Goal: Complete application form

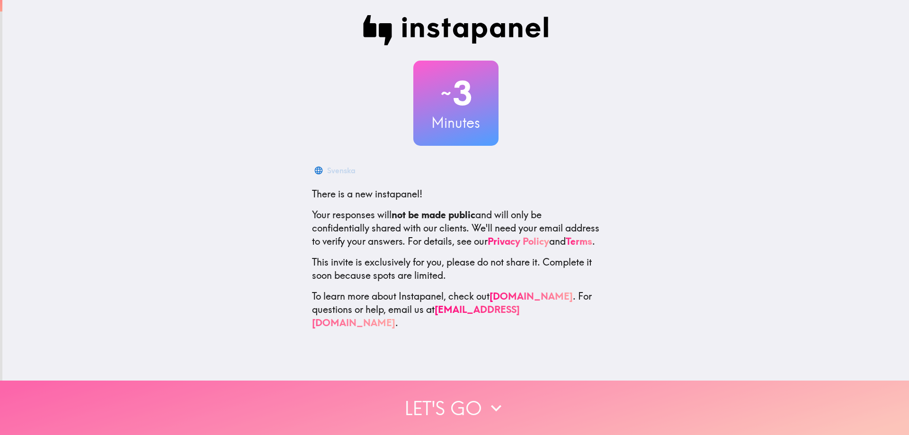
click at [485, 398] on icon "button" at bounding box center [495, 407] width 21 height 21
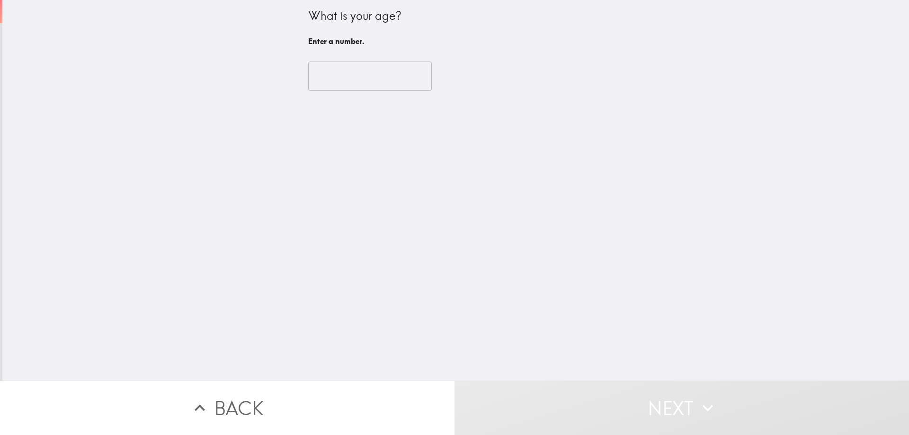
click at [356, 80] on input "number" at bounding box center [370, 76] width 124 height 29
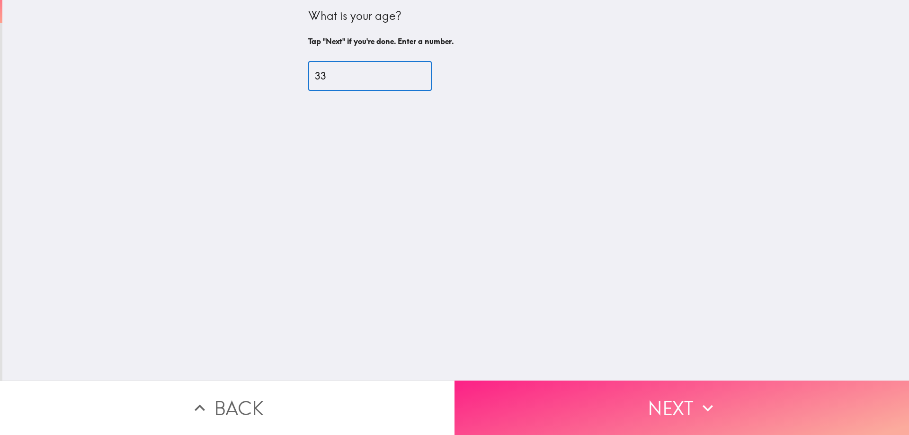
type input "33"
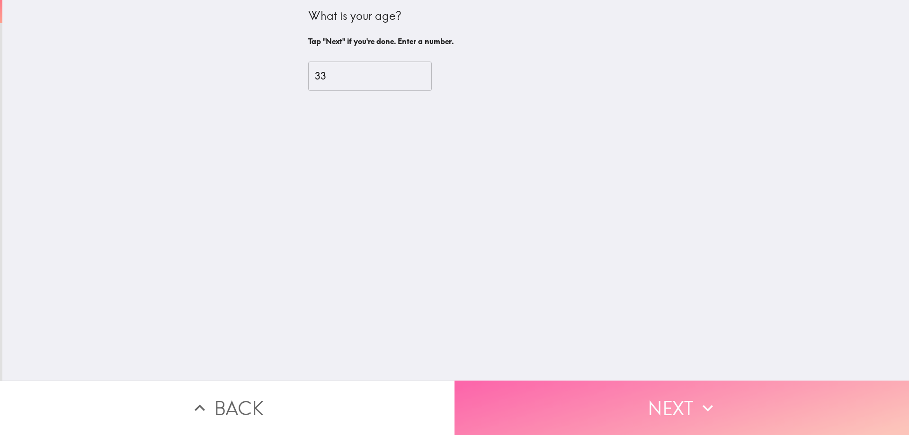
click at [572, 420] on button "Next" at bounding box center [681, 407] width 454 height 54
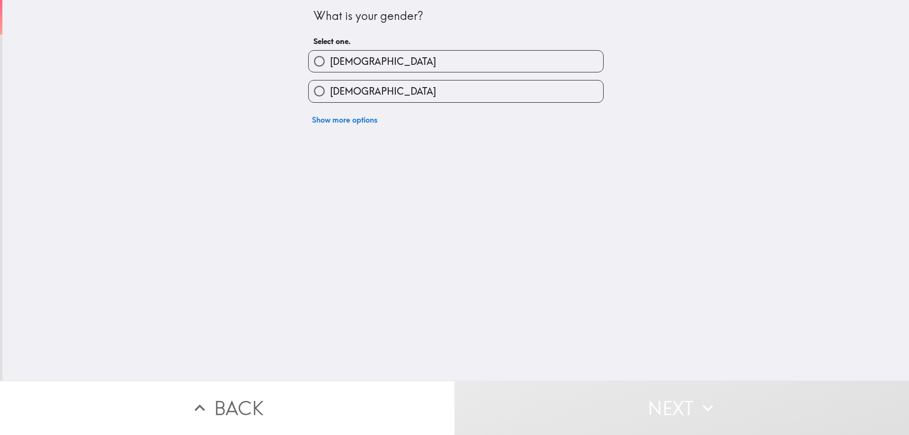
click at [421, 56] on label "[DEMOGRAPHIC_DATA]" at bounding box center [456, 61] width 294 height 21
click at [330, 56] on input "[DEMOGRAPHIC_DATA]" at bounding box center [319, 61] width 21 height 21
radio input "true"
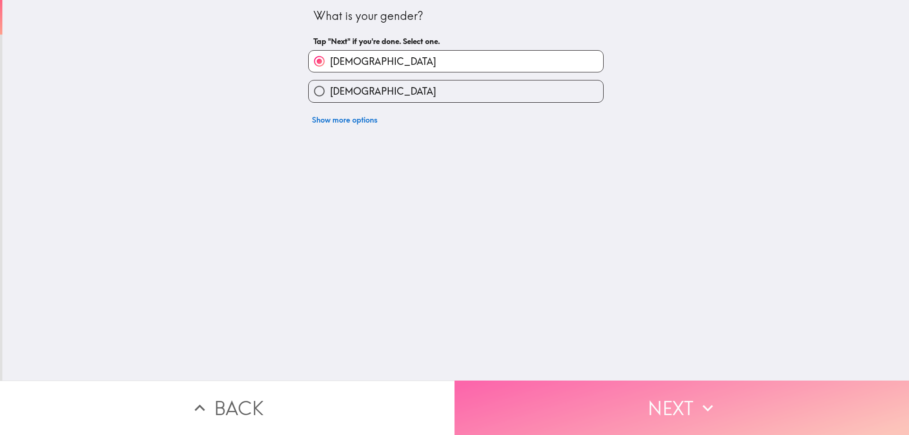
click at [546, 392] on button "Next" at bounding box center [681, 407] width 454 height 54
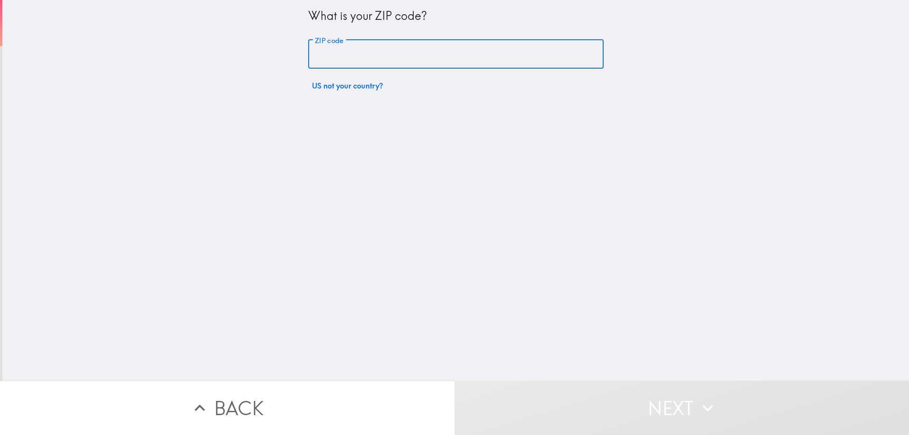
click at [376, 53] on input "ZIP code" at bounding box center [455, 54] width 295 height 29
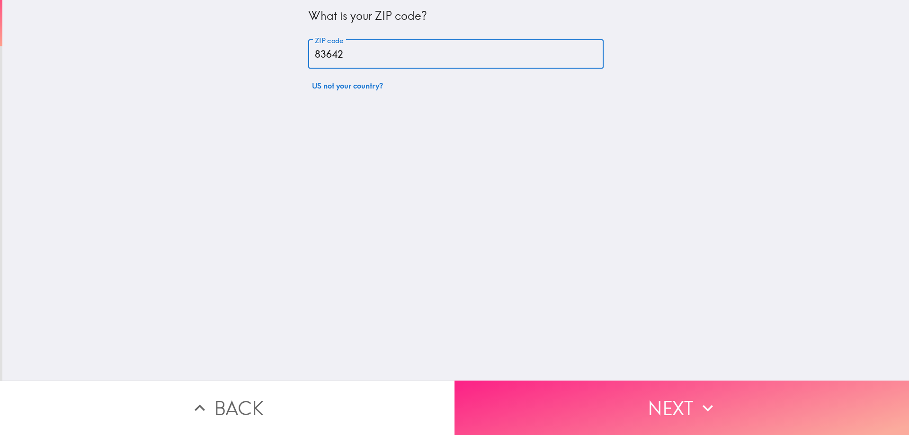
type input "83642"
click at [621, 393] on button "Next" at bounding box center [681, 407] width 454 height 54
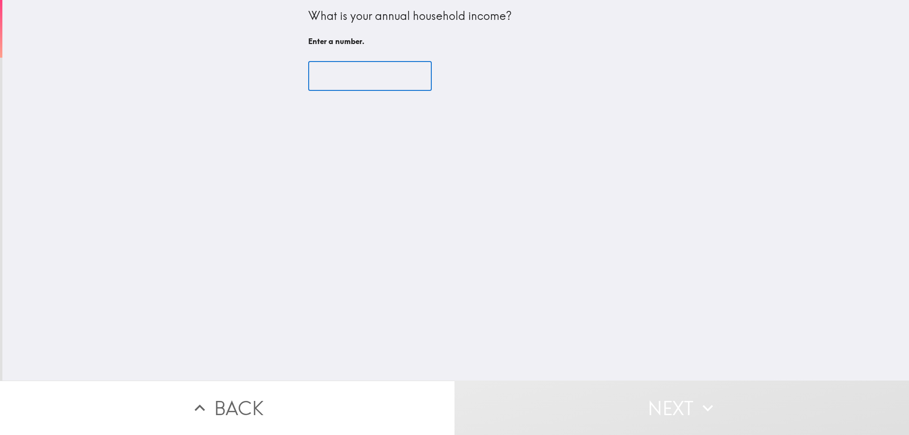
click at [378, 84] on input "number" at bounding box center [370, 76] width 124 height 29
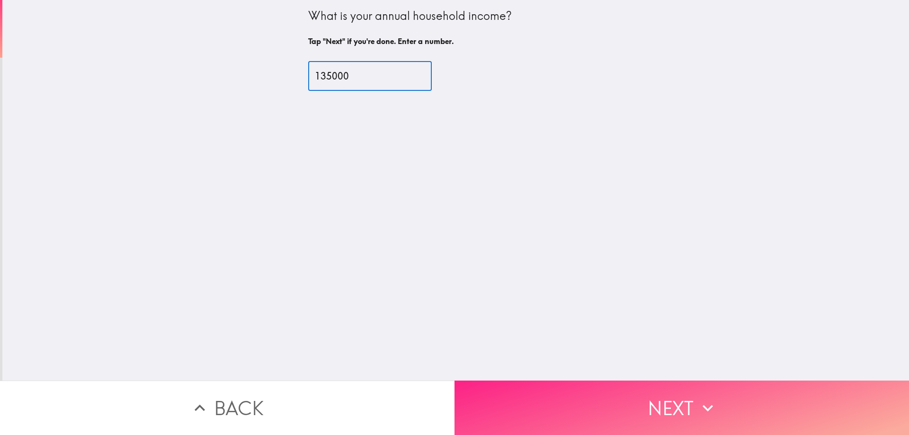
type input "135000"
click at [582, 394] on button "Next" at bounding box center [681, 407] width 454 height 54
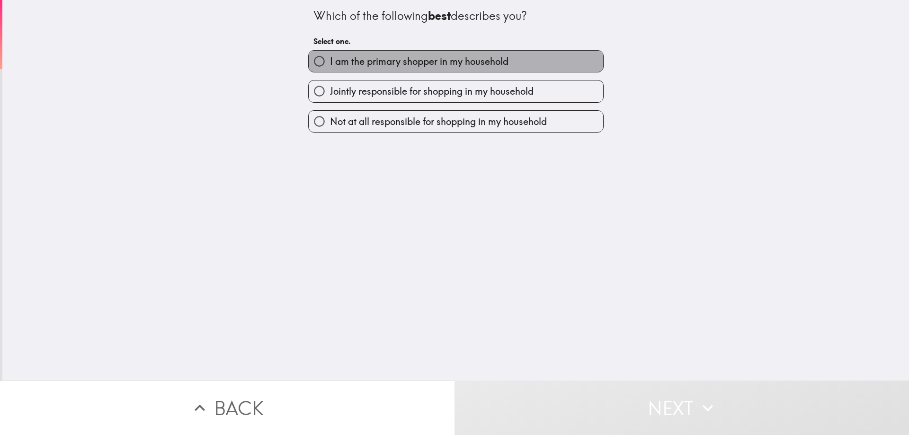
click at [401, 57] on span "I am the primary shopper in my household" at bounding box center [419, 61] width 178 height 13
click at [330, 57] on input "I am the primary shopper in my household" at bounding box center [319, 61] width 21 height 21
radio input "true"
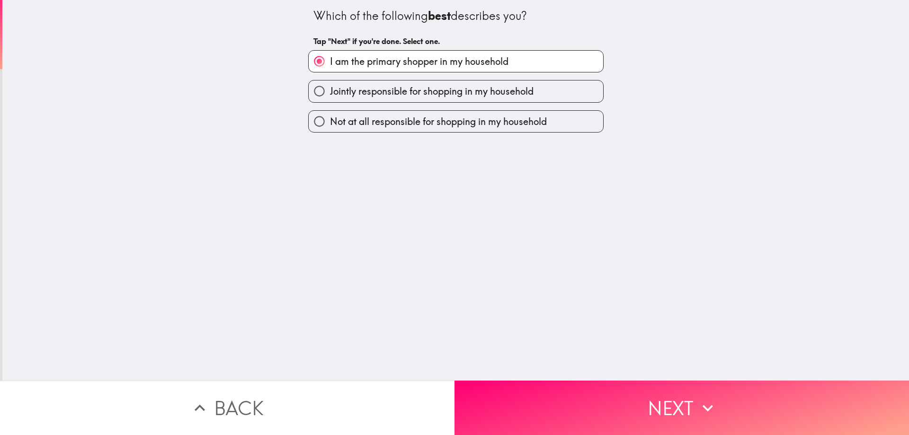
click at [663, 391] on button "Next" at bounding box center [681, 407] width 454 height 54
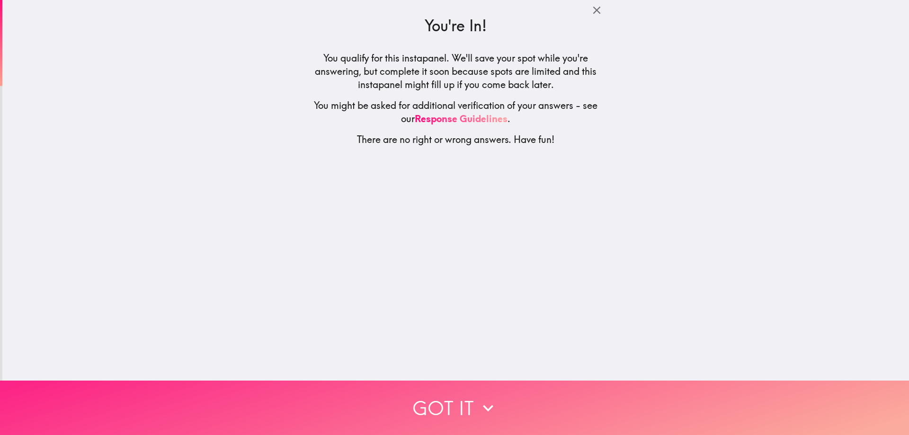
click at [468, 405] on button "Got it" at bounding box center [454, 407] width 909 height 54
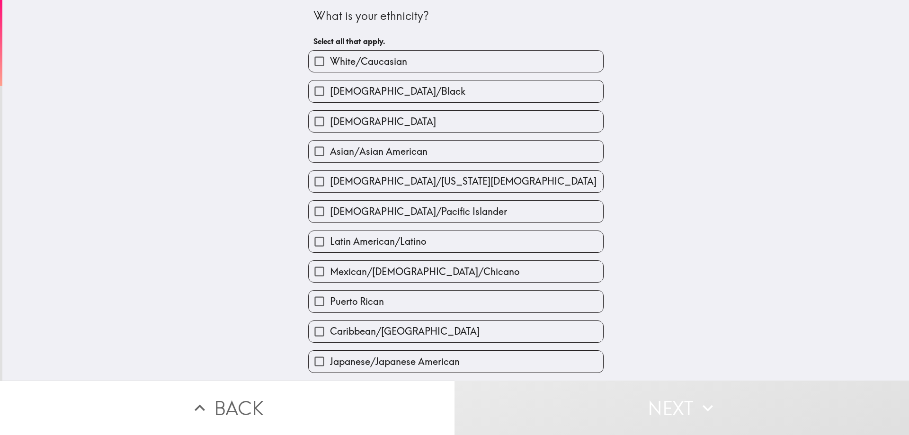
click at [349, 59] on span "White/Caucasian" at bounding box center [368, 61] width 77 height 13
click at [330, 59] on input "White/Caucasian" at bounding box center [319, 61] width 21 height 21
checkbox input "true"
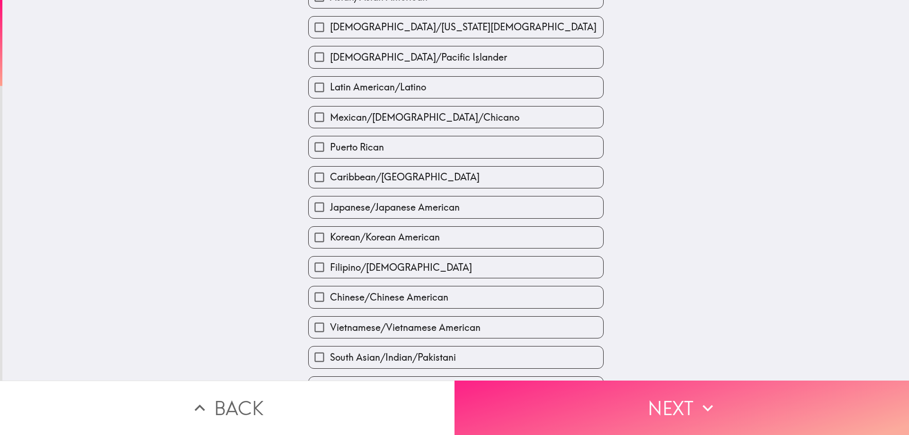
scroll to position [158, 0]
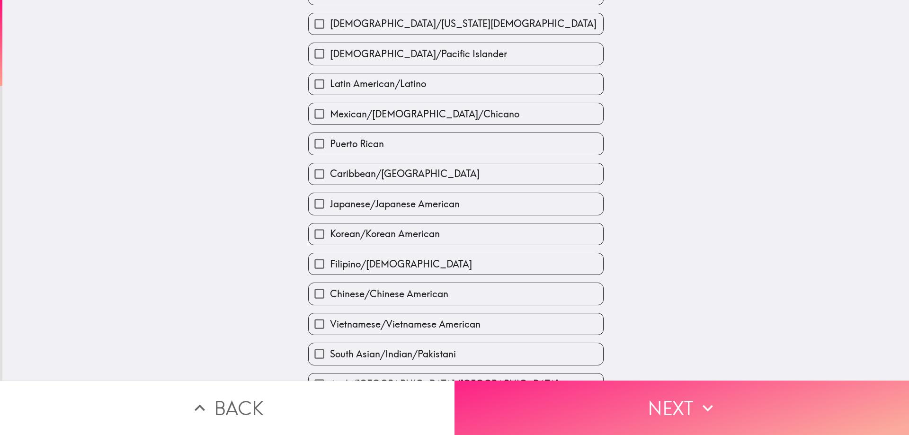
click at [676, 403] on button "Next" at bounding box center [681, 407] width 454 height 54
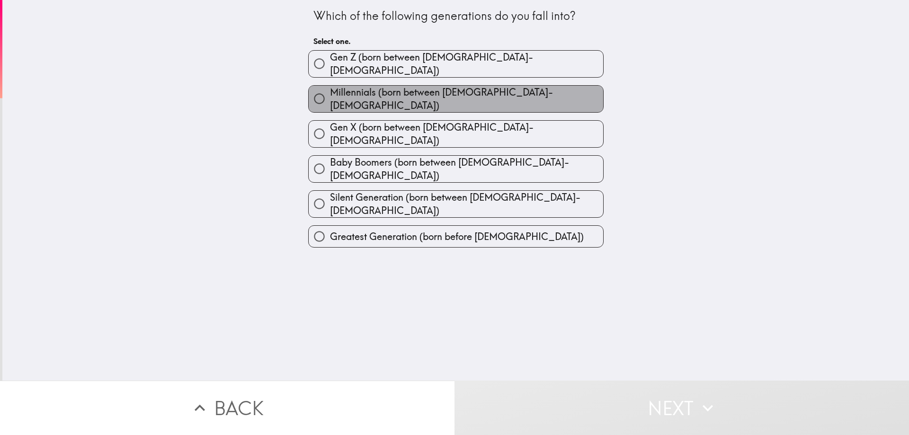
click at [398, 90] on span "Millennials (born between [DEMOGRAPHIC_DATA]-[DEMOGRAPHIC_DATA])" at bounding box center [466, 99] width 273 height 26
click at [330, 90] on input "Millennials (born between [DEMOGRAPHIC_DATA]-[DEMOGRAPHIC_DATA])" at bounding box center [319, 98] width 21 height 21
radio input "true"
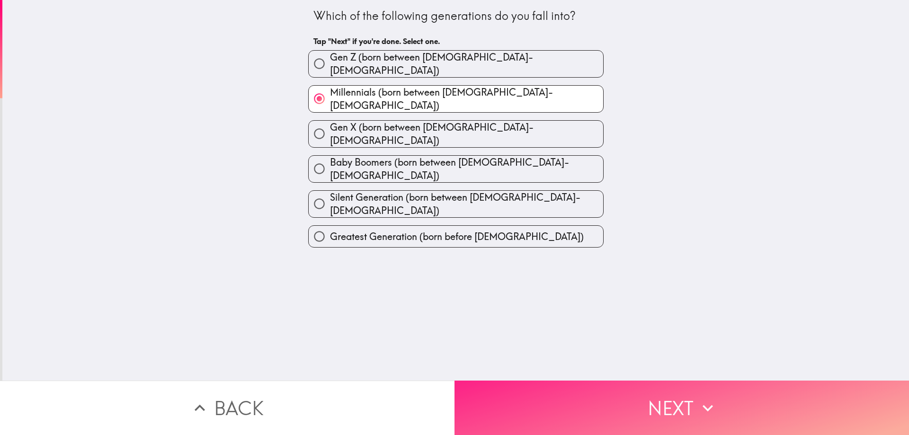
click at [576, 384] on button "Next" at bounding box center [681, 407] width 454 height 54
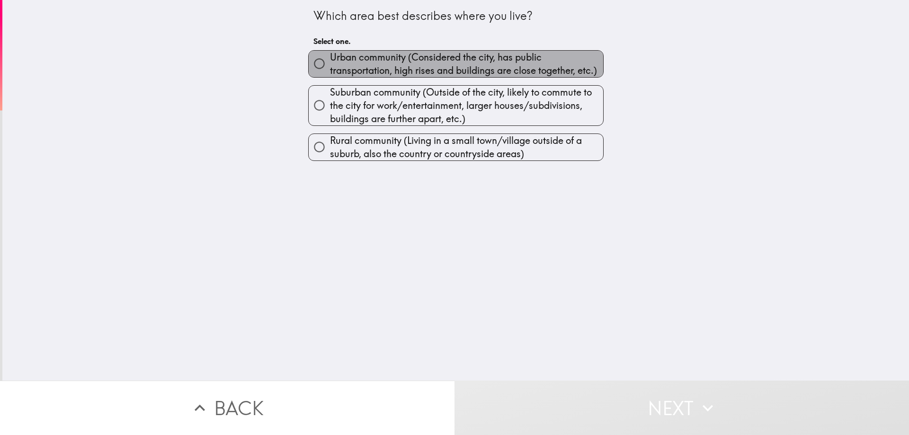
click at [389, 57] on span "Urban community (Considered the city, has public transportation, high rises and…" at bounding box center [466, 64] width 273 height 26
click at [330, 57] on input "Urban community (Considered the city, has public transportation, high rises and…" at bounding box center [319, 63] width 21 height 21
radio input "true"
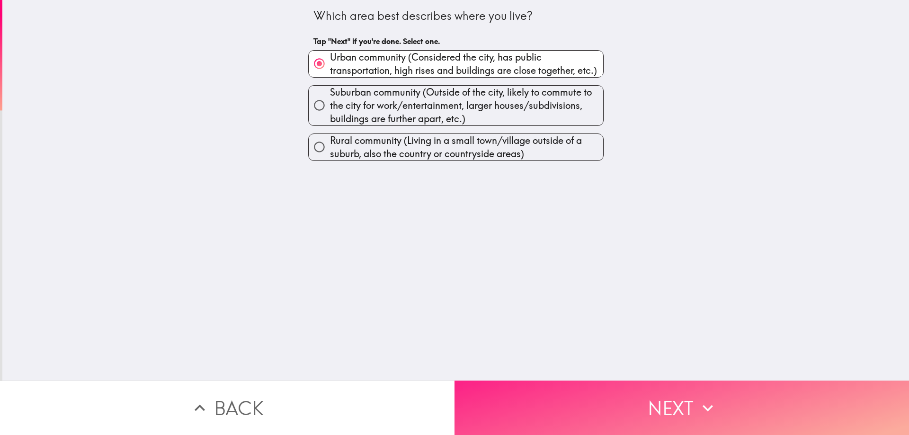
click at [526, 385] on button "Next" at bounding box center [681, 407] width 454 height 54
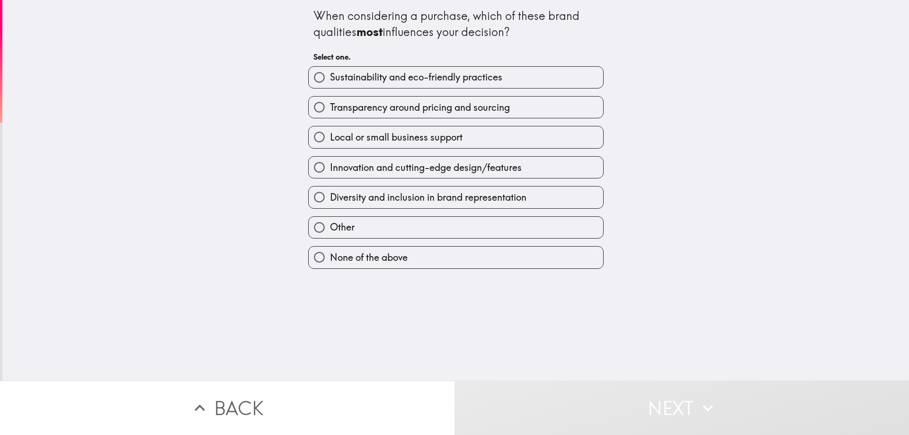
click at [409, 83] on span "Sustainability and eco-friendly practices" at bounding box center [416, 77] width 172 height 13
click at [330, 83] on input "Sustainability and eco-friendly practices" at bounding box center [319, 77] width 21 height 21
radio input "true"
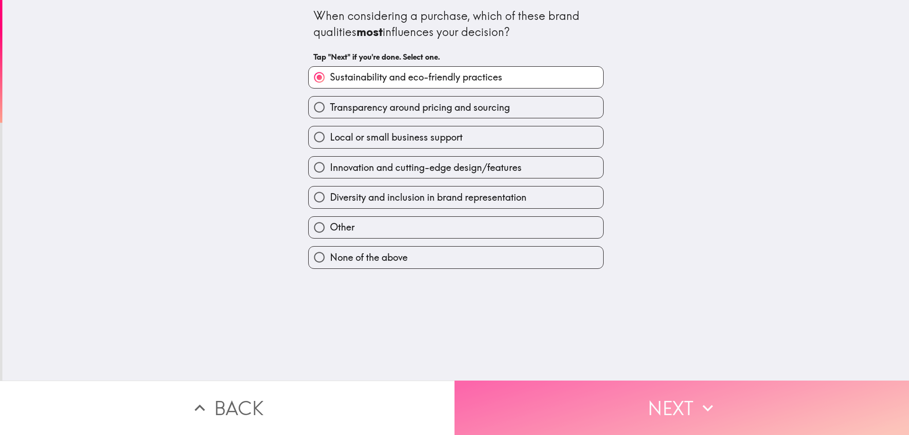
click at [557, 395] on button "Next" at bounding box center [681, 407] width 454 height 54
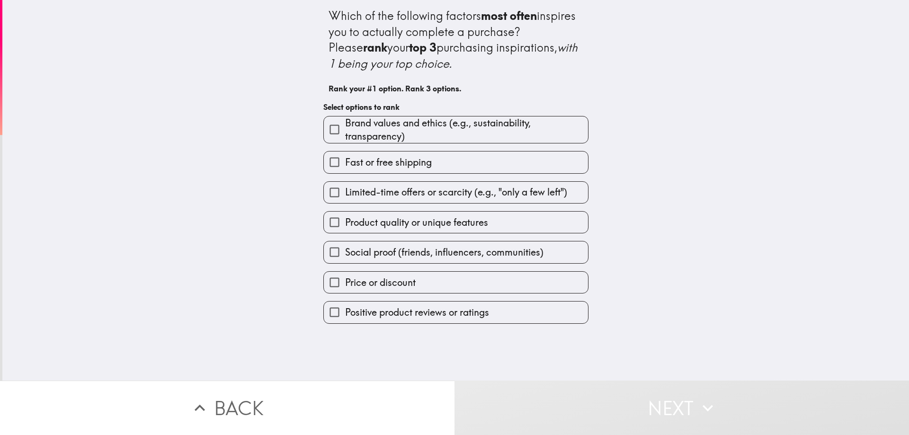
click at [395, 280] on span "Price or discount" at bounding box center [380, 282] width 71 height 13
click at [345, 280] on input "Price or discount" at bounding box center [334, 282] width 21 height 21
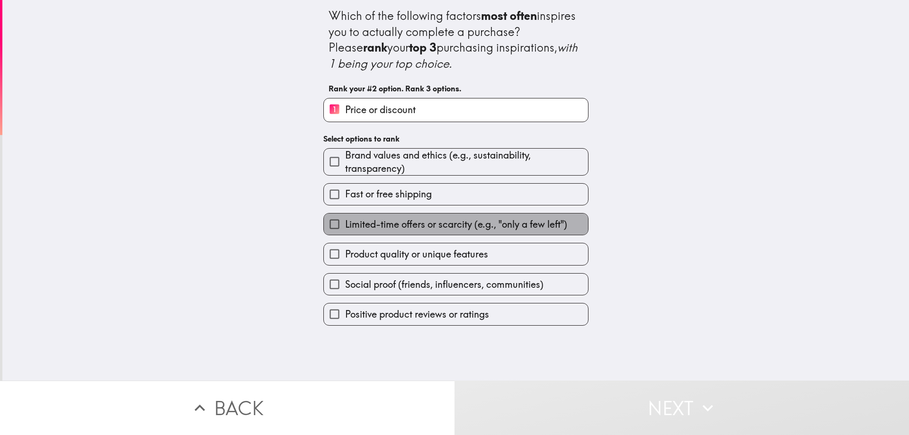
click at [381, 222] on span "Limited-time offers or scarcity (e.g., "only a few left")" at bounding box center [456, 224] width 222 height 13
click at [345, 222] on input "Limited-time offers or scarcity (e.g., "only a few left")" at bounding box center [334, 223] width 21 height 21
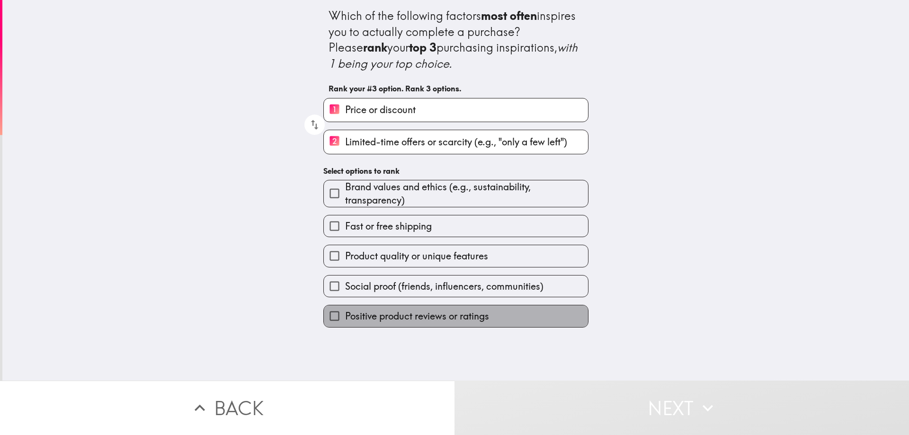
click at [387, 309] on label "Positive product reviews or ratings" at bounding box center [456, 315] width 264 height 21
click at [345, 309] on input "Positive product reviews or ratings" at bounding box center [334, 315] width 21 height 21
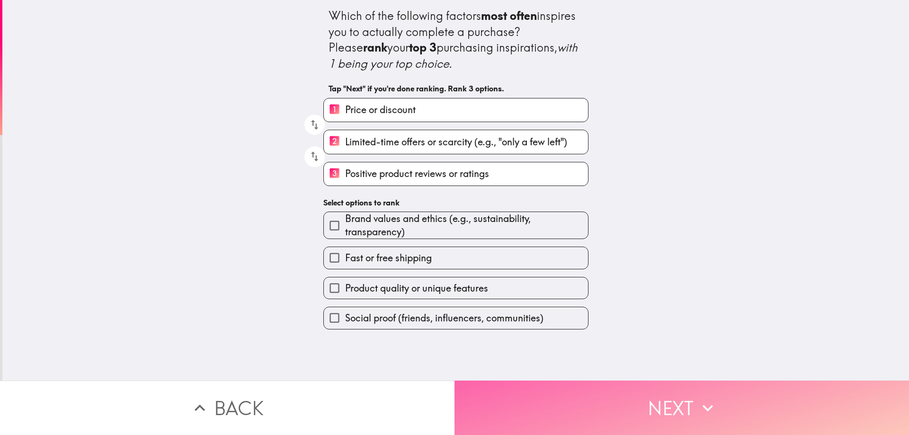
click at [590, 407] on button "Next" at bounding box center [681, 407] width 454 height 54
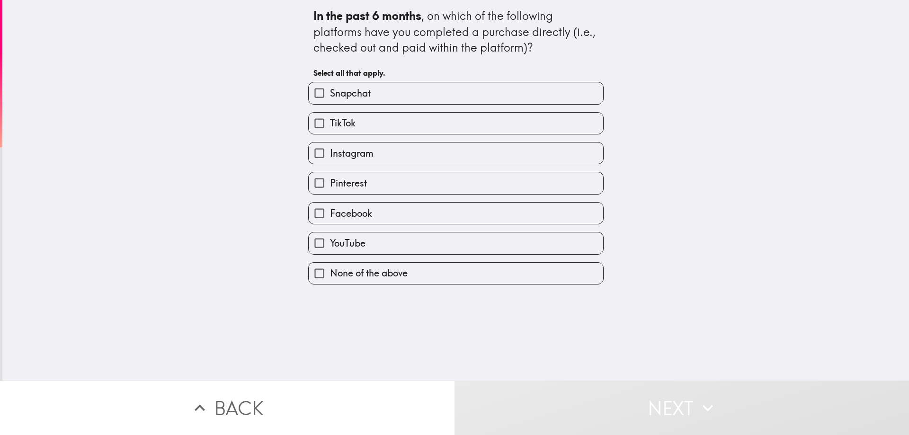
click at [360, 241] on label "YouTube" at bounding box center [456, 242] width 294 height 21
click at [330, 241] on input "YouTube" at bounding box center [319, 242] width 21 height 21
checkbox input "true"
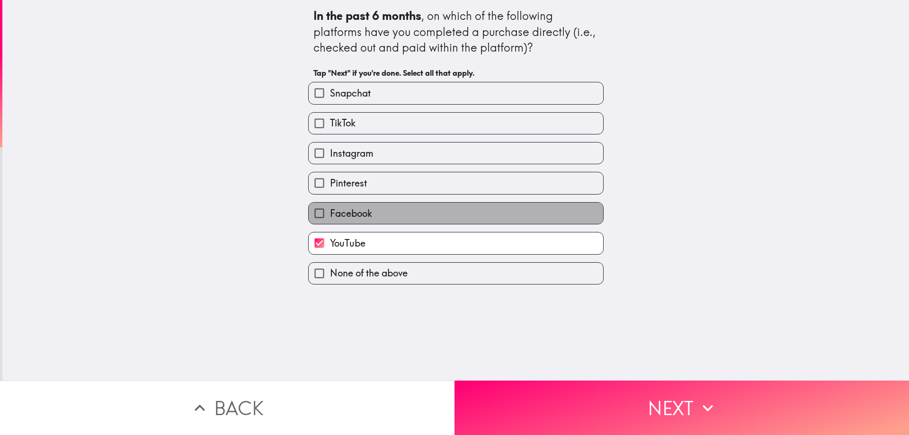
click at [363, 215] on span "Facebook" at bounding box center [351, 213] width 42 height 13
click at [330, 215] on input "Facebook" at bounding box center [319, 213] width 21 height 21
checkbox input "true"
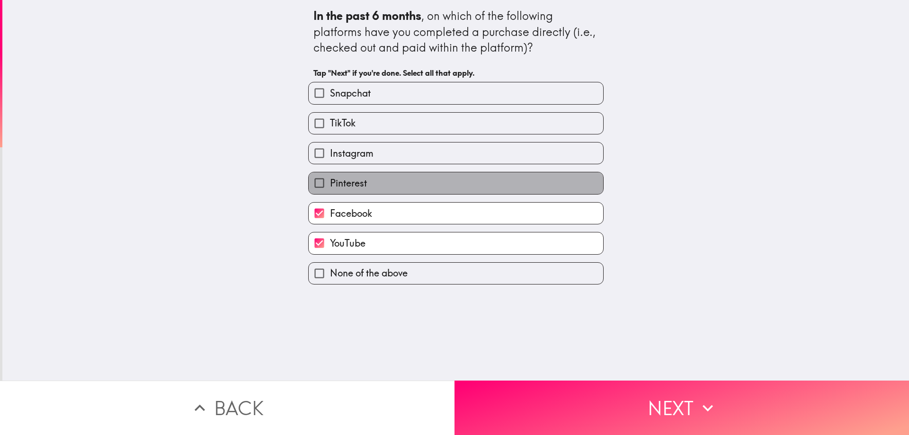
click at [361, 182] on label "Pinterest" at bounding box center [456, 182] width 294 height 21
click at [330, 182] on input "Pinterest" at bounding box center [319, 182] width 21 height 21
checkbox input "true"
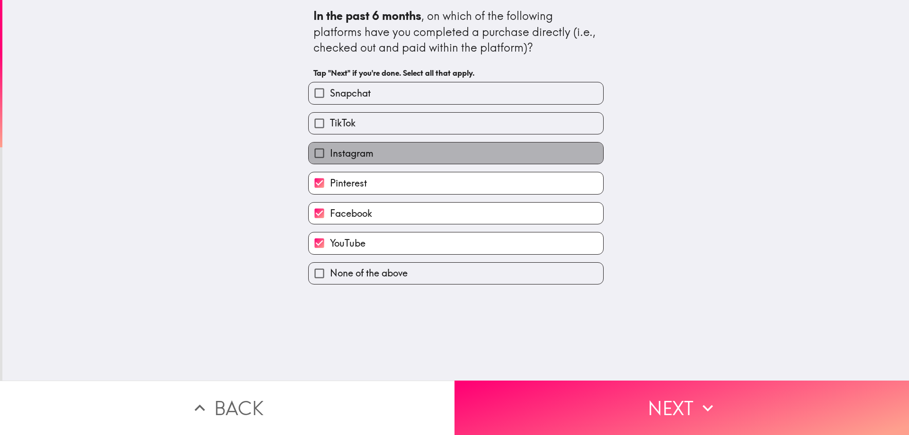
click at [347, 156] on span "Instagram" at bounding box center [352, 153] width 44 height 13
click at [330, 156] on input "Instagram" at bounding box center [319, 152] width 21 height 21
checkbox input "true"
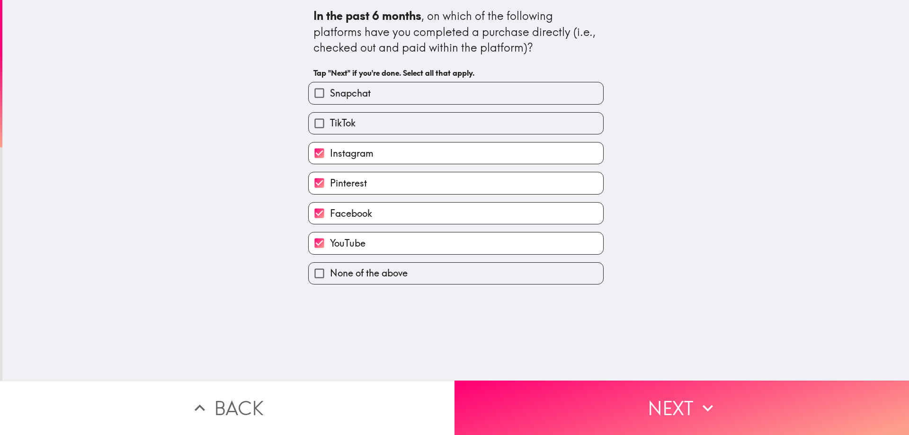
click at [338, 129] on span "TikTok" at bounding box center [343, 122] width 26 height 13
click at [330, 129] on input "TikTok" at bounding box center [319, 123] width 21 height 21
checkbox input "true"
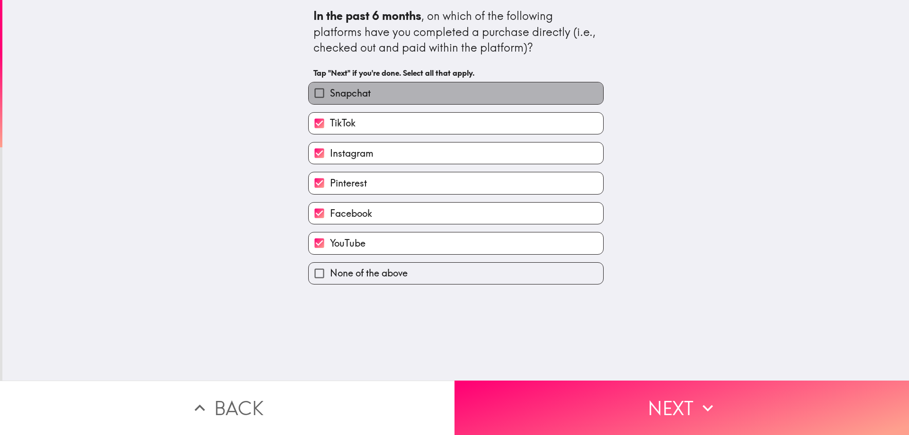
click at [343, 97] on span "Snapchat" at bounding box center [350, 93] width 41 height 13
click at [330, 97] on input "Snapchat" at bounding box center [319, 92] width 21 height 21
checkbox input "true"
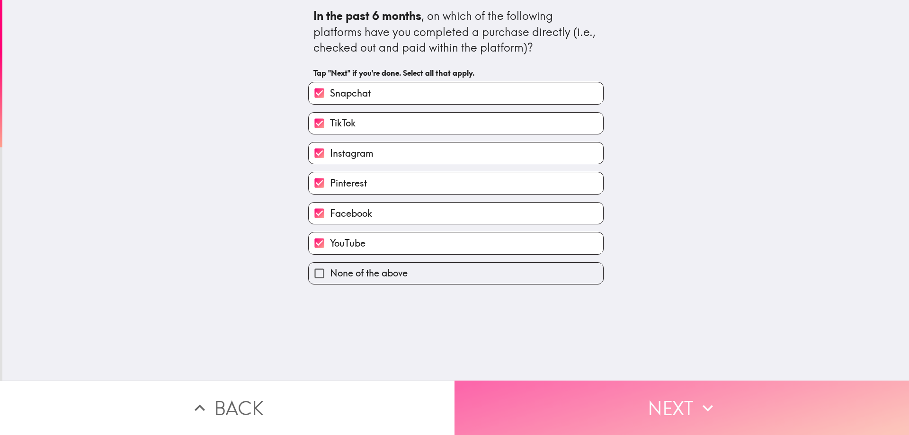
click at [538, 408] on button "Next" at bounding box center [681, 407] width 454 height 54
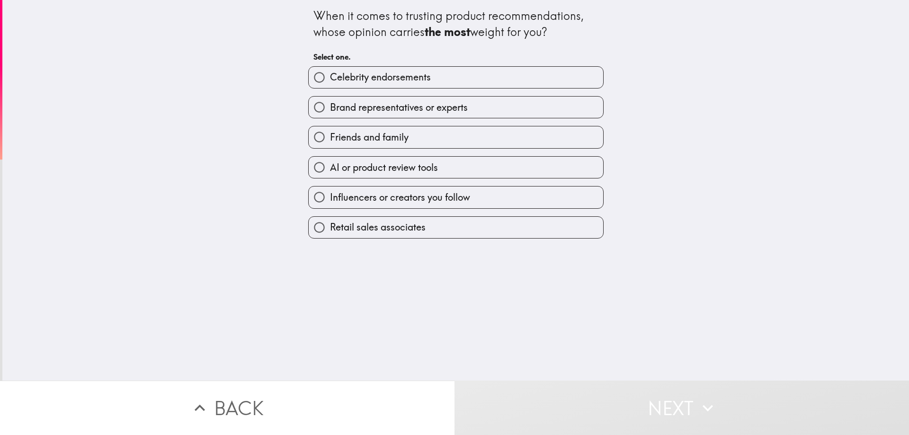
click at [381, 146] on label "Friends and family" at bounding box center [456, 136] width 294 height 21
click at [330, 146] on input "Friends and family" at bounding box center [319, 136] width 21 height 21
radio input "true"
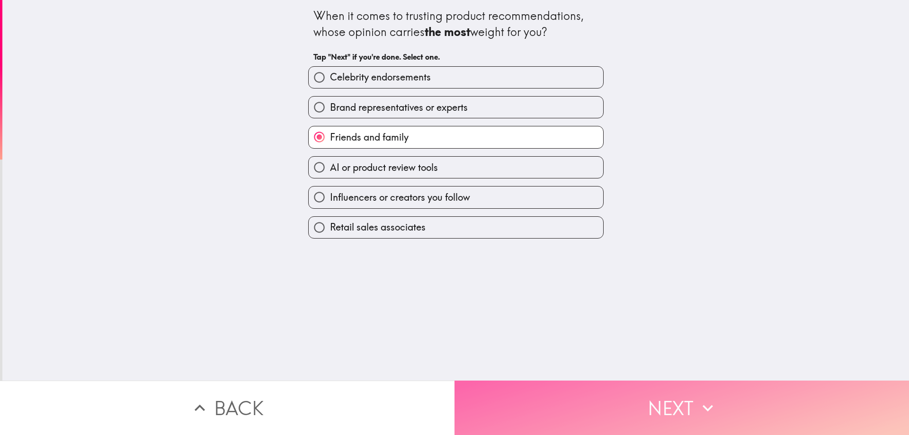
drag, startPoint x: 529, startPoint y: 394, endPoint x: 528, endPoint y: 378, distance: 16.1
click at [530, 394] on button "Next" at bounding box center [681, 407] width 454 height 54
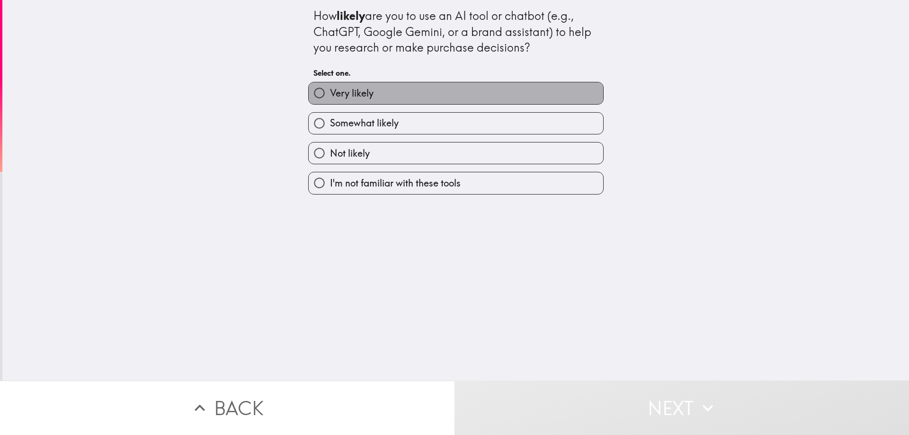
click at [377, 95] on label "Very likely" at bounding box center [456, 92] width 294 height 21
click at [330, 95] on input "Very likely" at bounding box center [319, 92] width 21 height 21
radio input "true"
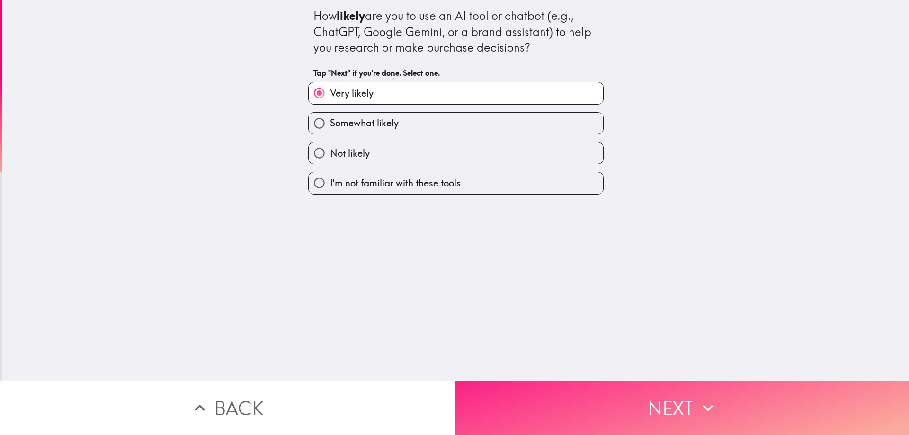
click at [597, 410] on button "Next" at bounding box center [681, 407] width 454 height 54
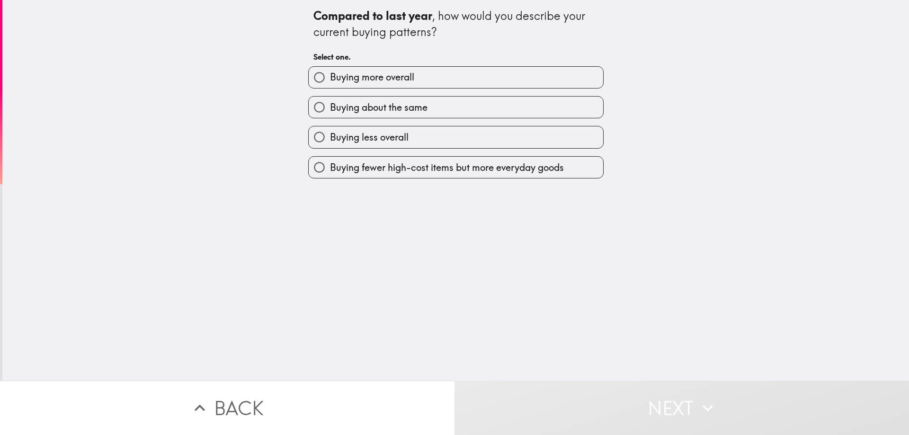
click at [382, 81] on span "Buying more overall" at bounding box center [372, 77] width 84 height 13
click at [330, 81] on input "Buying more overall" at bounding box center [319, 77] width 21 height 21
radio input "true"
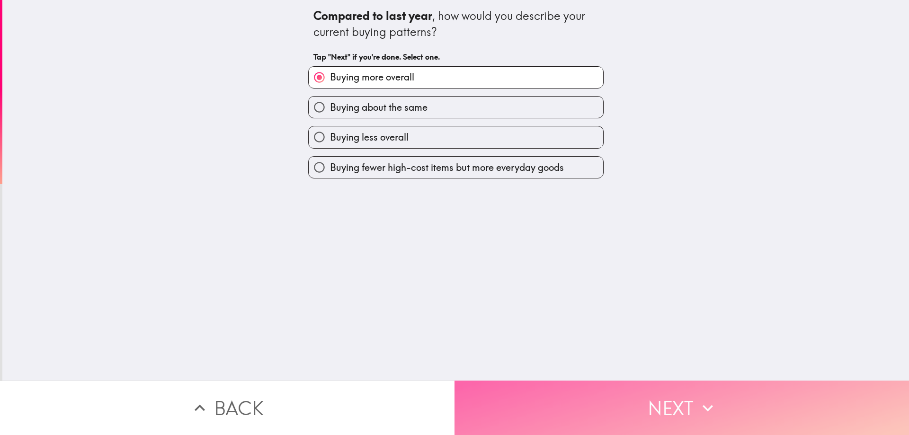
drag, startPoint x: 531, startPoint y: 386, endPoint x: 531, endPoint y: 381, distance: 5.2
click at [532, 387] on button "Next" at bounding box center [681, 407] width 454 height 54
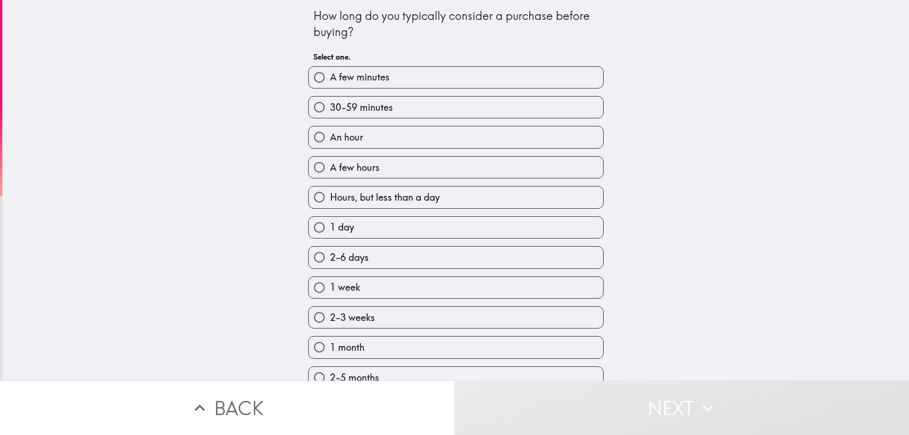
click at [397, 170] on label "A few hours" at bounding box center [456, 167] width 294 height 21
click at [330, 170] on input "A few hours" at bounding box center [319, 167] width 21 height 21
radio input "true"
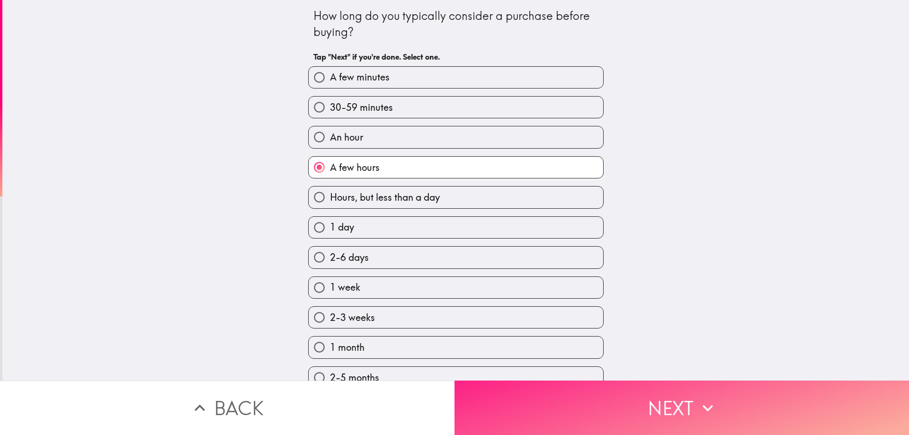
click at [602, 385] on button "Next" at bounding box center [681, 407] width 454 height 54
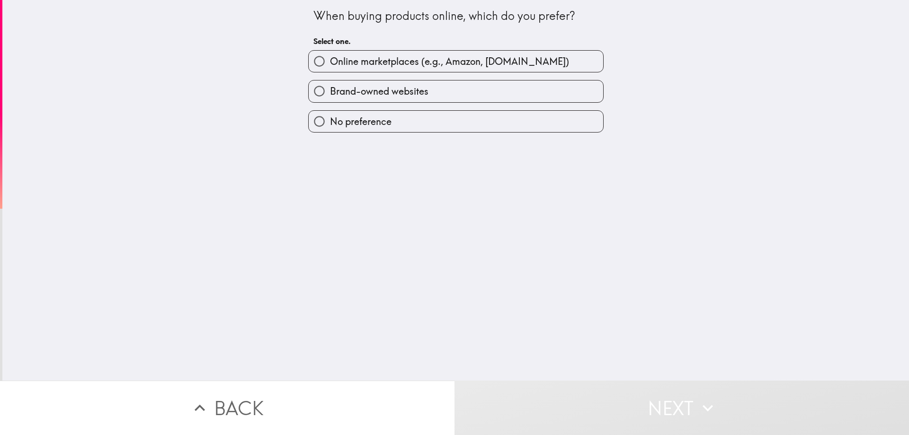
click at [371, 66] on span "Online marketplaces (e.g., Amazon, [DOMAIN_NAME])" at bounding box center [449, 61] width 239 height 13
click at [330, 66] on input "Online marketplaces (e.g., Amazon, [DOMAIN_NAME])" at bounding box center [319, 61] width 21 height 21
radio input "true"
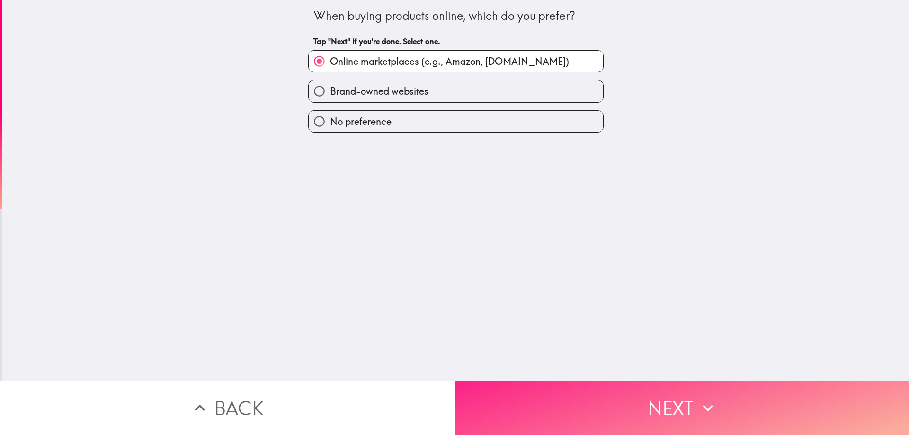
click at [522, 389] on button "Next" at bounding box center [681, 407] width 454 height 54
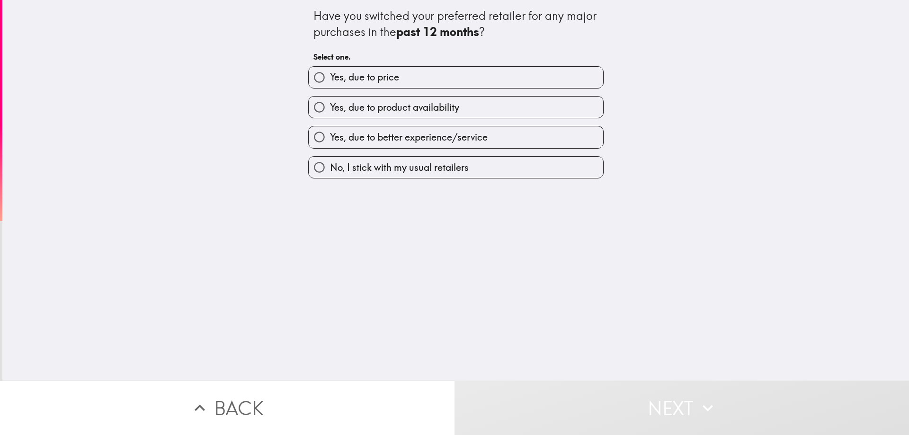
click at [376, 79] on span "Yes, due to price" at bounding box center [364, 77] width 69 height 13
click at [330, 79] on input "Yes, due to price" at bounding box center [319, 77] width 21 height 21
radio input "true"
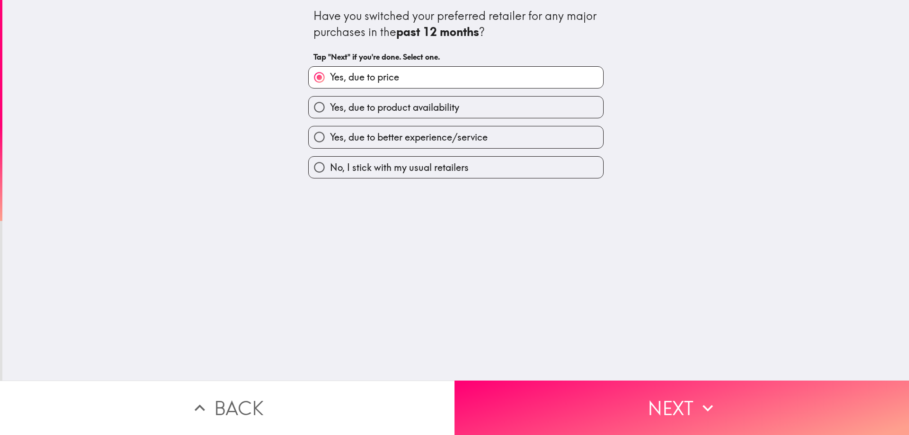
click at [396, 111] on span "Yes, due to product availability" at bounding box center [394, 107] width 129 height 13
click at [330, 111] on input "Yes, due to product availability" at bounding box center [319, 107] width 21 height 21
radio input "true"
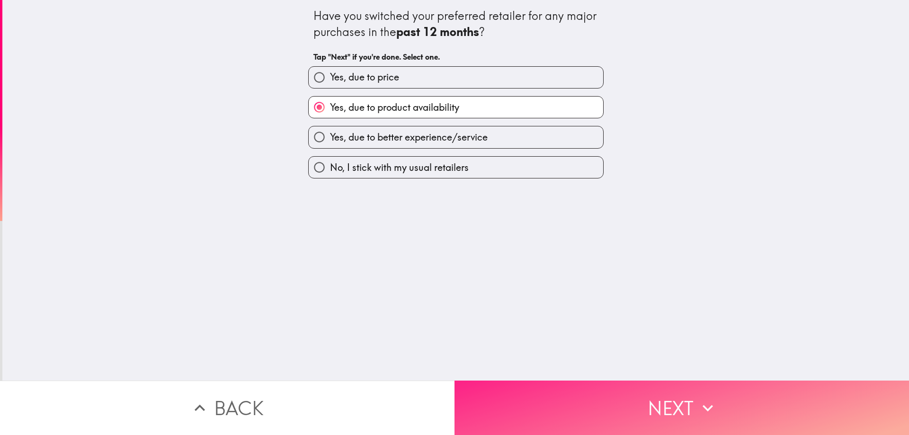
click at [601, 394] on button "Next" at bounding box center [681, 407] width 454 height 54
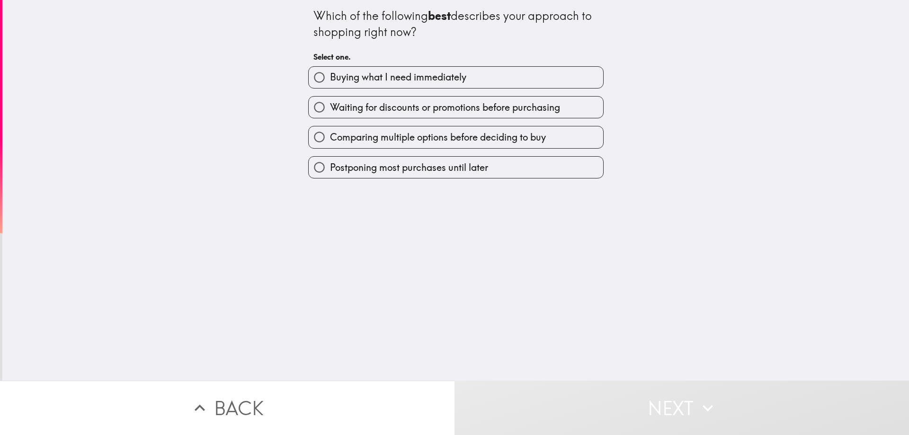
click at [403, 81] on span "Buying what I need immediately" at bounding box center [398, 77] width 136 height 13
click at [330, 81] on input "Buying what I need immediately" at bounding box center [319, 77] width 21 height 21
radio input "true"
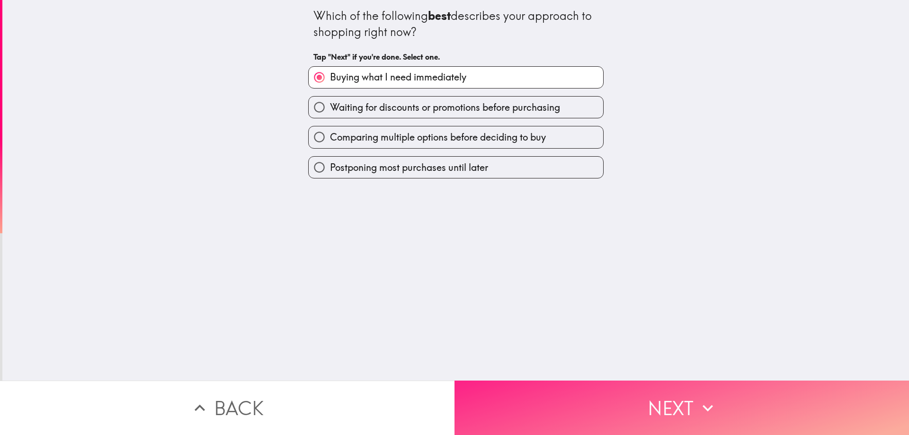
click at [566, 410] on button "Next" at bounding box center [681, 407] width 454 height 54
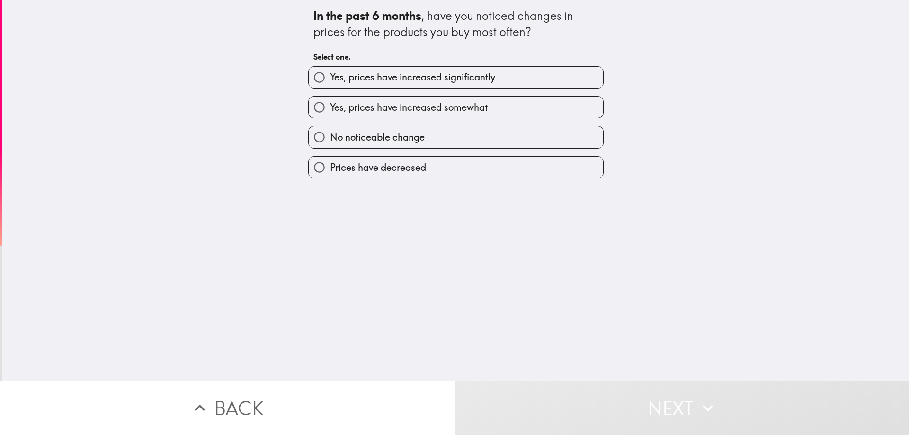
click at [397, 76] on span "Yes, prices have increased significantly" at bounding box center [412, 77] width 165 height 13
click at [330, 76] on input "Yes, prices have increased significantly" at bounding box center [319, 77] width 21 height 21
radio input "true"
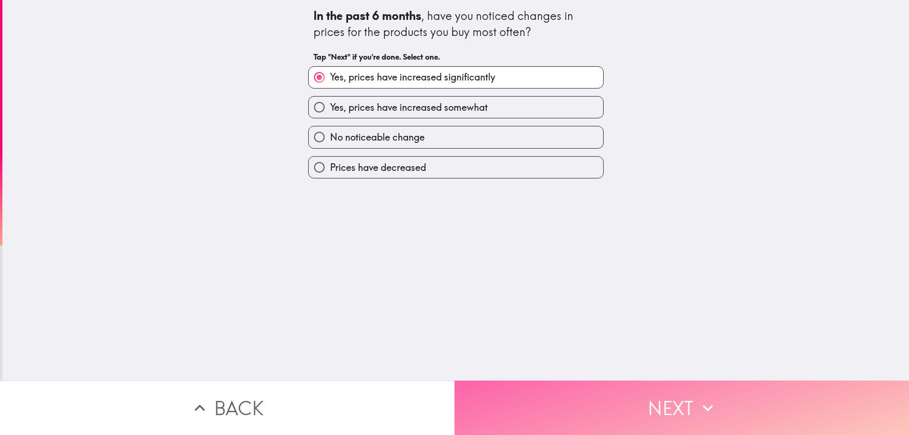
click at [630, 389] on button "Next" at bounding box center [681, 407] width 454 height 54
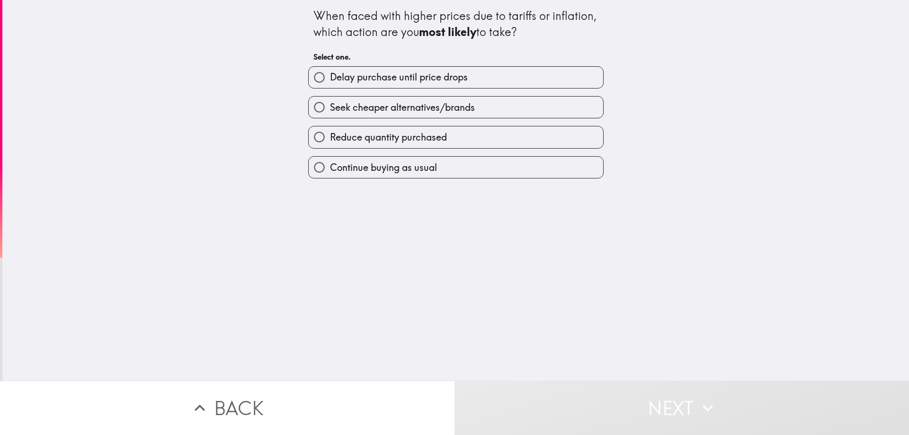
drag, startPoint x: 419, startPoint y: 162, endPoint x: 425, endPoint y: 170, distance: 9.8
click at [422, 166] on span "Continue buying as usual" at bounding box center [383, 167] width 107 height 13
click at [330, 166] on input "Continue buying as usual" at bounding box center [319, 167] width 21 height 21
radio input "true"
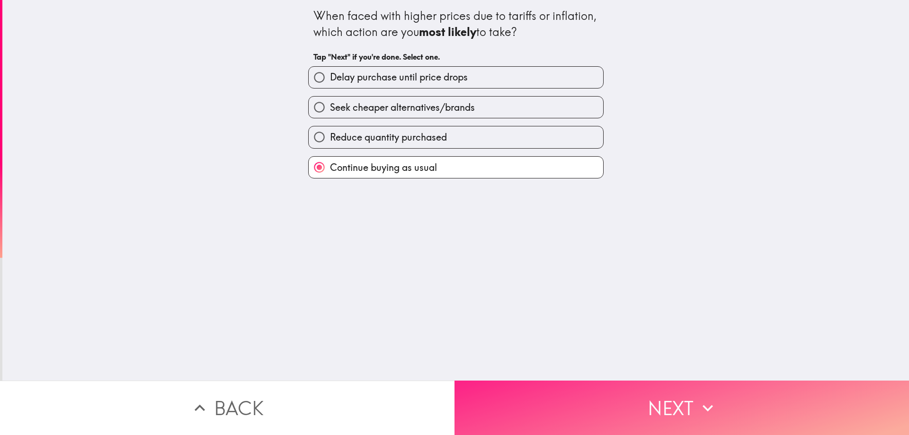
click at [597, 388] on button "Next" at bounding box center [681, 407] width 454 height 54
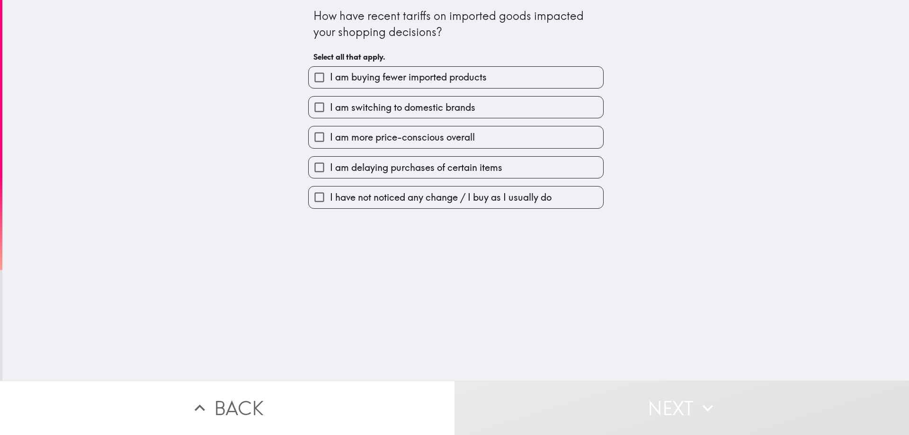
click at [436, 141] on span "I am more price-conscious overall" at bounding box center [402, 137] width 145 height 13
click at [330, 141] on input "I am more price-conscious overall" at bounding box center [319, 136] width 21 height 21
checkbox input "true"
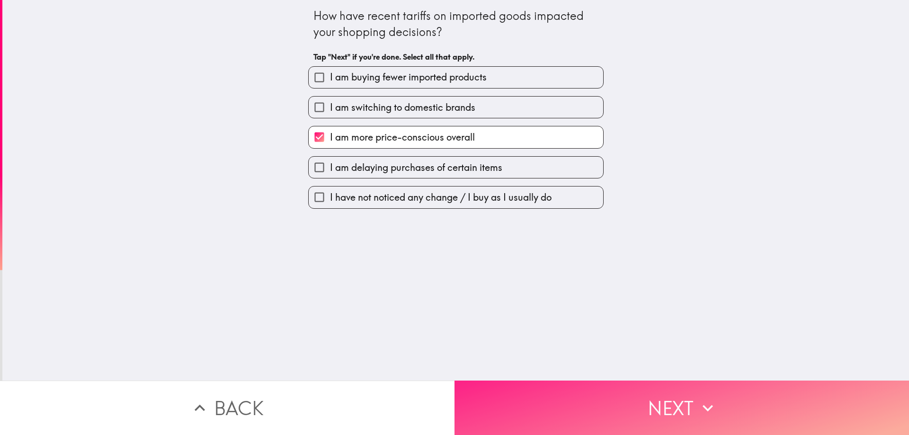
click at [545, 388] on button "Next" at bounding box center [681, 407] width 454 height 54
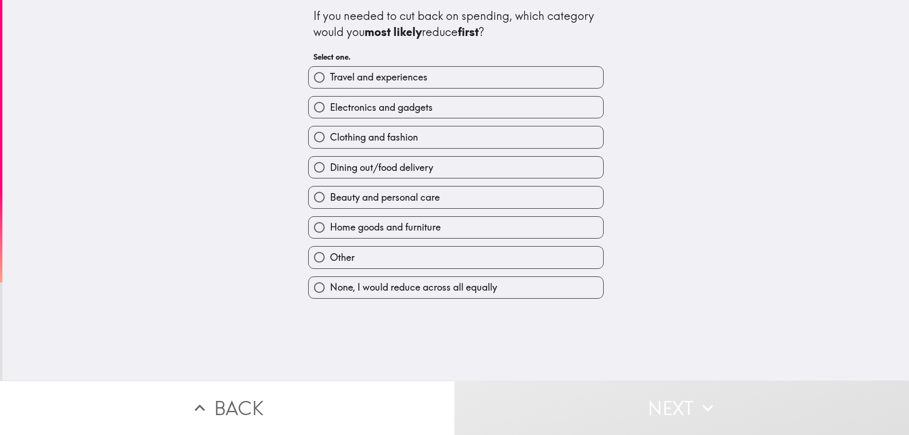
click at [400, 195] on span "Beauty and personal care" at bounding box center [385, 197] width 110 height 13
click at [330, 195] on input "Beauty and personal care" at bounding box center [319, 196] width 21 height 21
radio input "true"
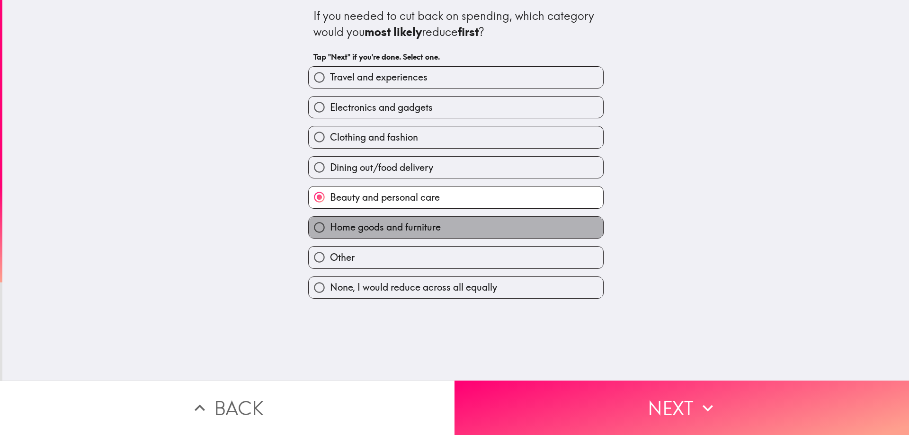
click at [403, 223] on span "Home goods and furniture" at bounding box center [385, 227] width 111 height 13
click at [330, 223] on input "Home goods and furniture" at bounding box center [319, 227] width 21 height 21
radio input "true"
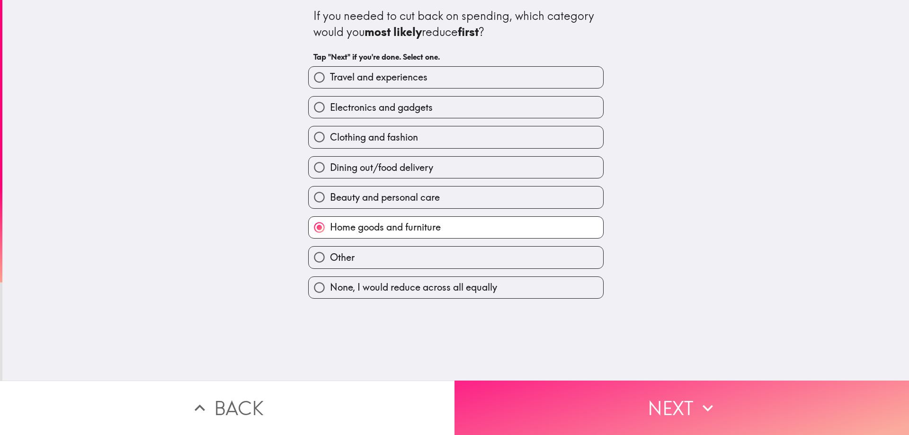
click at [562, 386] on button "Next" at bounding box center [681, 407] width 454 height 54
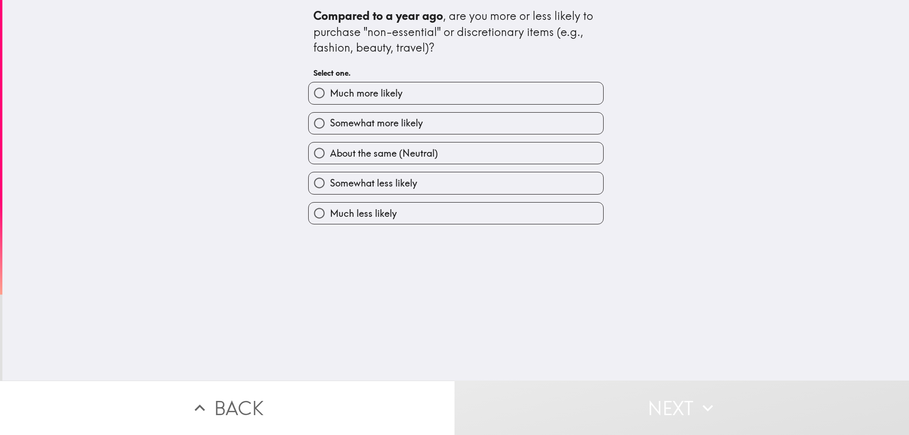
click at [379, 94] on span "Much more likely" at bounding box center [366, 93] width 72 height 13
click at [330, 94] on input "Much more likely" at bounding box center [319, 92] width 21 height 21
radio input "true"
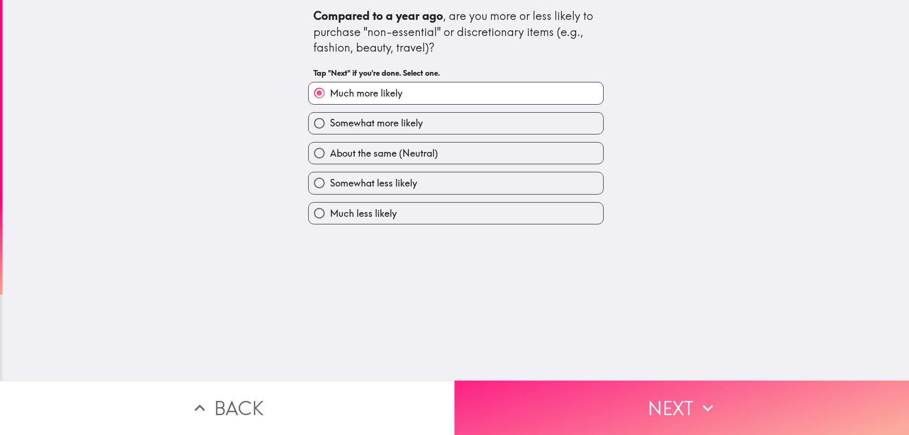
click at [576, 417] on button "Next" at bounding box center [681, 407] width 454 height 54
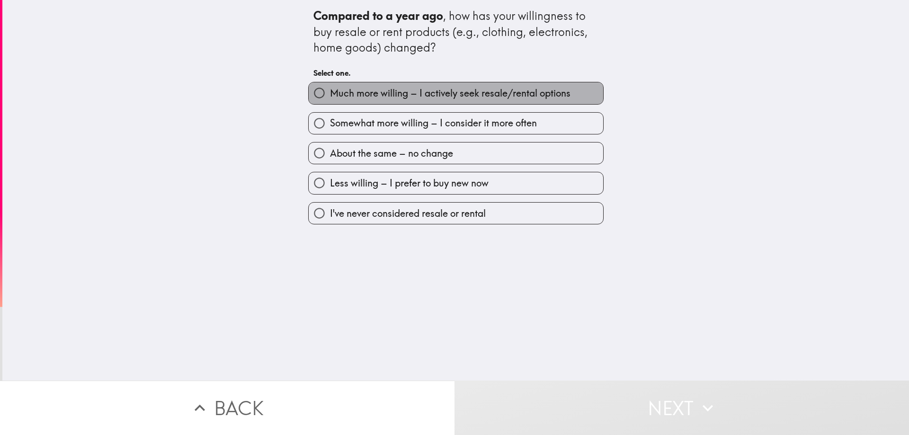
click at [388, 102] on label "Much more willing – I actively seek resale/rental options" at bounding box center [456, 92] width 294 height 21
click at [330, 102] on input "Much more willing – I actively seek resale/rental options" at bounding box center [319, 92] width 21 height 21
radio input "true"
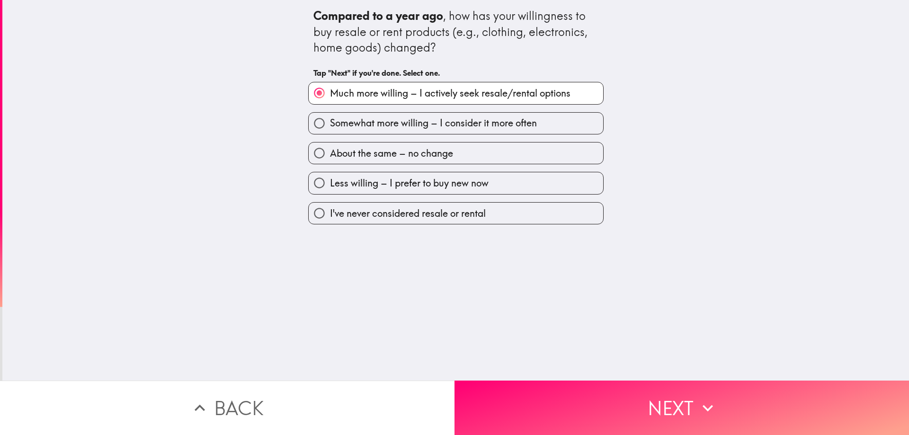
click at [415, 126] on span "Somewhat more willing – I consider it more often" at bounding box center [433, 122] width 207 height 13
click at [330, 126] on input "Somewhat more willing – I consider it more often" at bounding box center [319, 123] width 21 height 21
radio input "true"
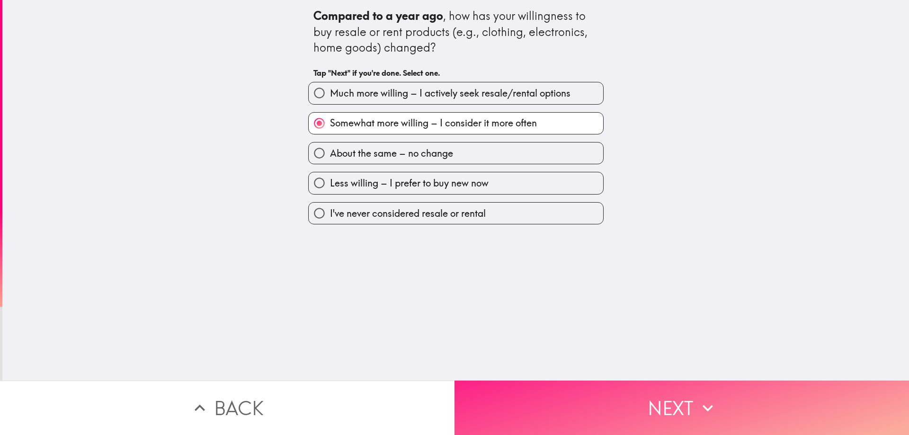
click at [592, 420] on button "Next" at bounding box center [681, 407] width 454 height 54
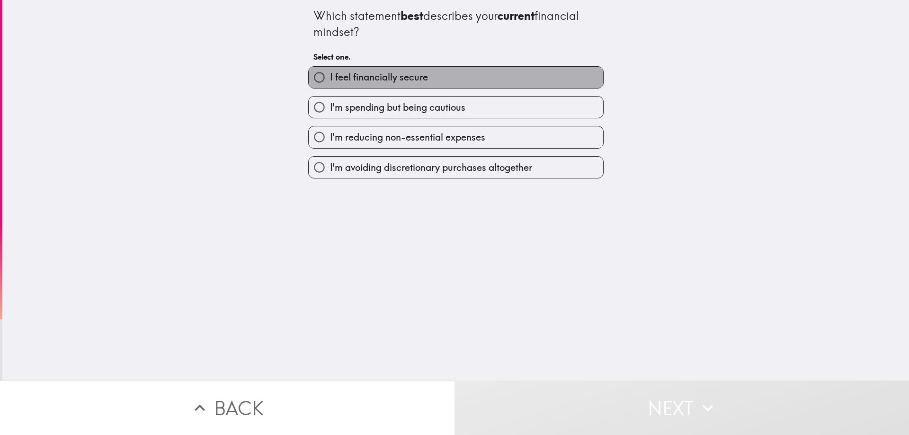
click at [384, 83] on span "I feel financially secure" at bounding box center [379, 77] width 98 height 13
click at [330, 83] on input "I feel financially secure" at bounding box center [319, 77] width 21 height 21
radio input "true"
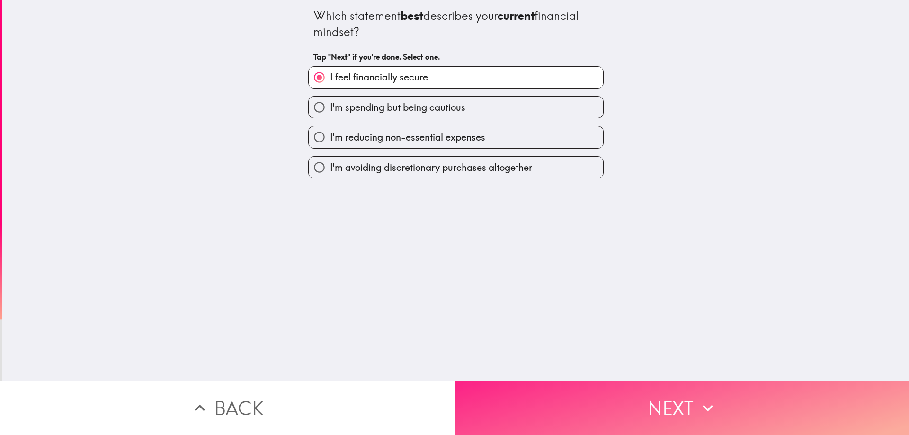
click at [550, 393] on button "Next" at bounding box center [681, 407] width 454 height 54
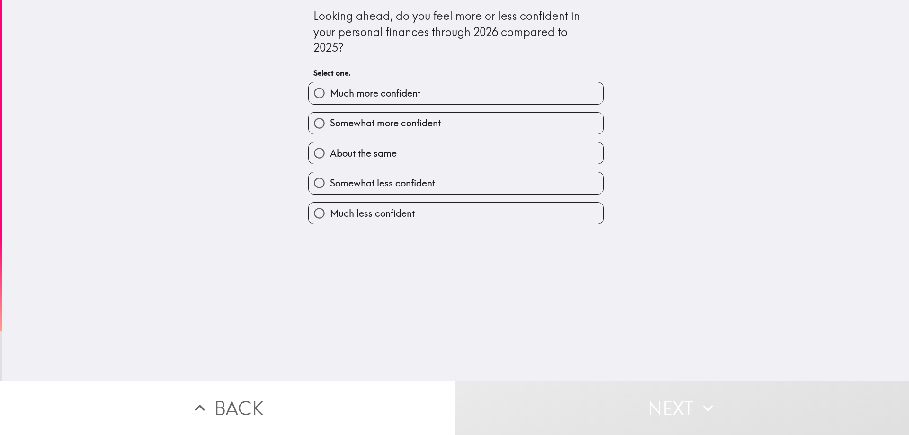
click at [397, 120] on span "Somewhat more confident" at bounding box center [385, 122] width 111 height 13
click at [330, 120] on input "Somewhat more confident" at bounding box center [319, 123] width 21 height 21
radio input "true"
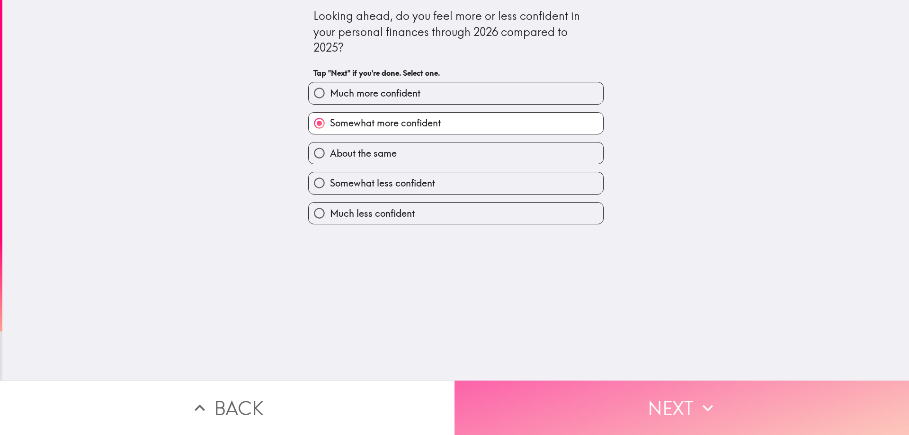
click at [538, 403] on button "Next" at bounding box center [681, 407] width 454 height 54
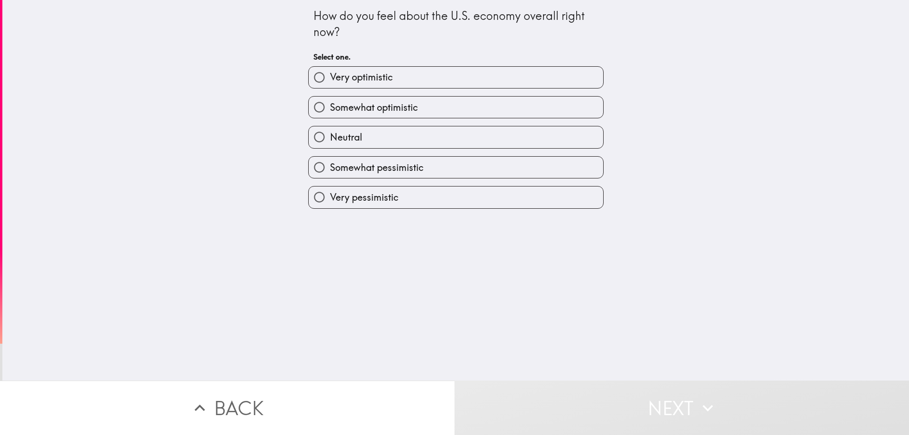
click at [394, 102] on span "Somewhat optimistic" at bounding box center [374, 107] width 88 height 13
click at [330, 102] on input "Somewhat optimistic" at bounding box center [319, 107] width 21 height 21
radio input "true"
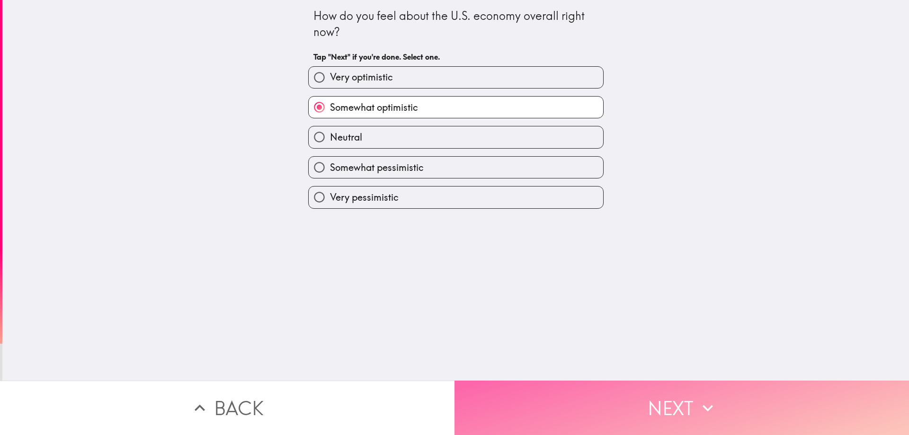
click at [521, 392] on button "Next" at bounding box center [681, 407] width 454 height 54
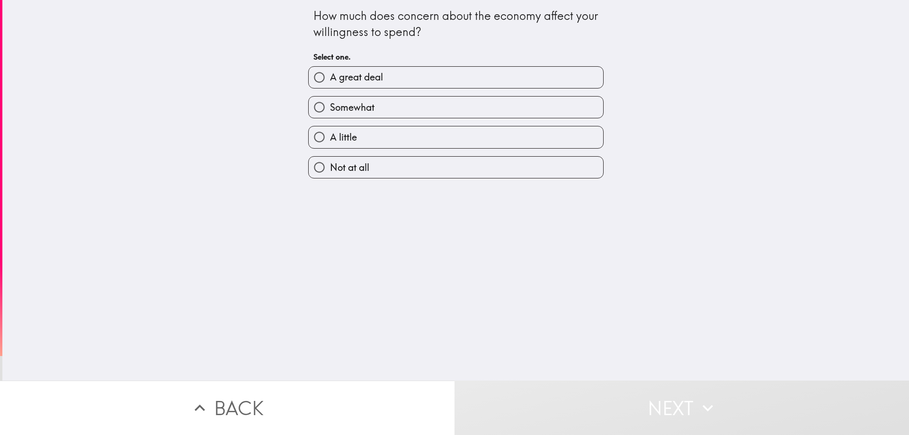
drag, startPoint x: 360, startPoint y: 80, endPoint x: 373, endPoint y: 89, distance: 16.3
click at [360, 81] on span "A great deal" at bounding box center [356, 77] width 53 height 13
click at [330, 81] on input "A great deal" at bounding box center [319, 77] width 21 height 21
radio input "true"
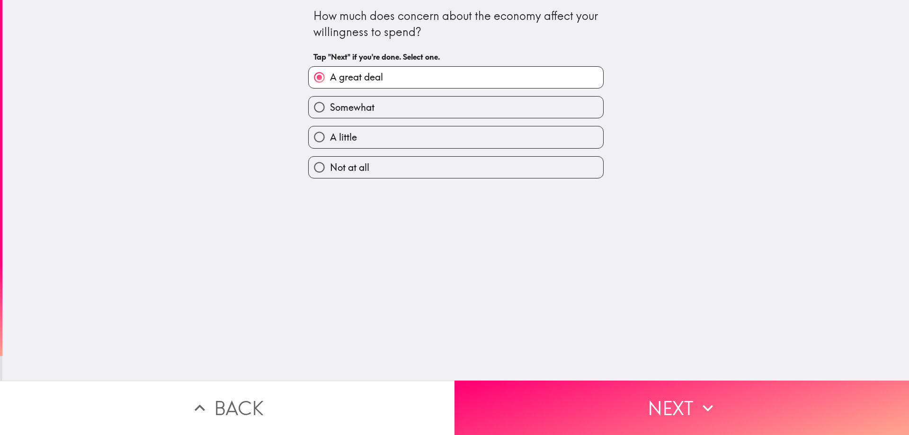
drag, startPoint x: 566, startPoint y: 395, endPoint x: 566, endPoint y: 387, distance: 8.0
click at [566, 394] on button "Next" at bounding box center [681, 407] width 454 height 54
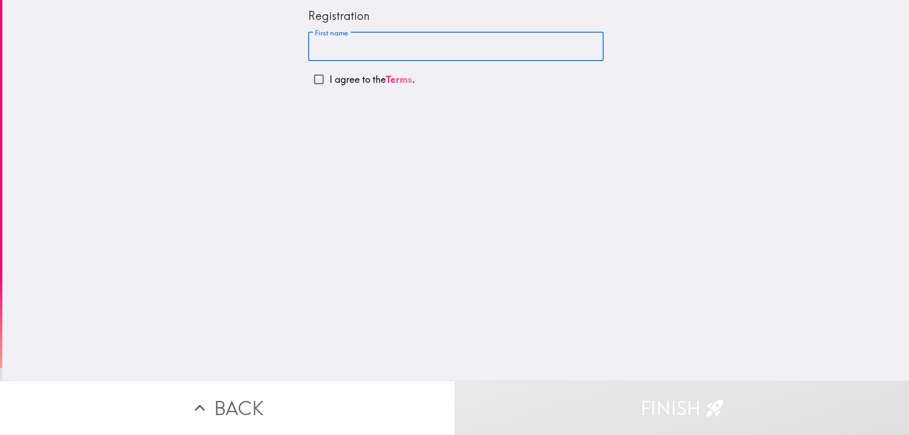
click at [382, 39] on input "First name" at bounding box center [455, 46] width 295 height 29
type input "[PERSON_NAME]"
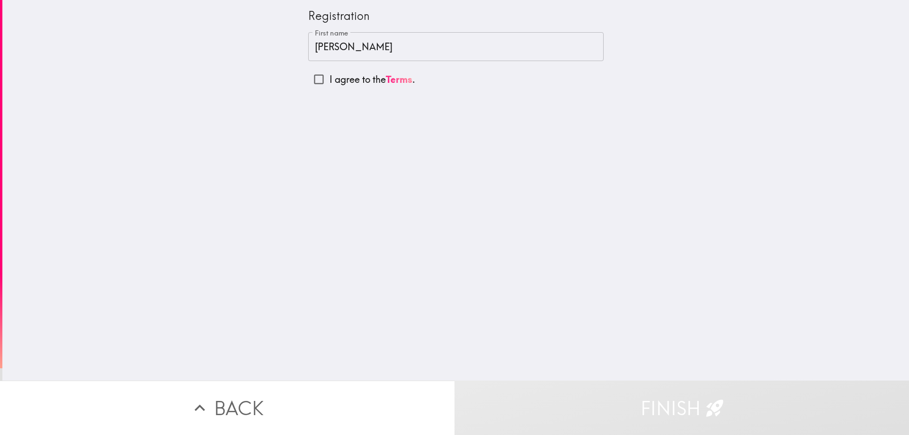
click at [416, 161] on div "Registration First name [PERSON_NAME] First name I agree to the Terms ." at bounding box center [455, 190] width 906 height 380
click at [313, 78] on input "I agree to the Terms ." at bounding box center [318, 79] width 21 height 21
checkbox input "true"
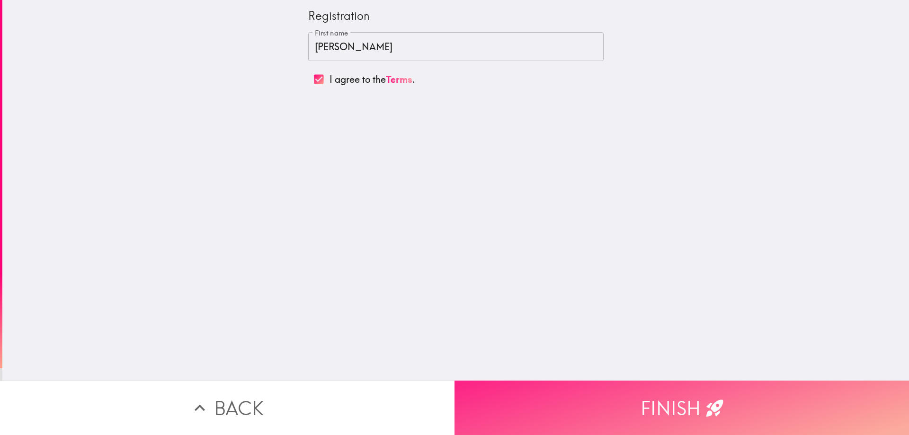
click at [582, 397] on button "Finish" at bounding box center [681, 407] width 454 height 54
